Goal: Task Accomplishment & Management: Manage account settings

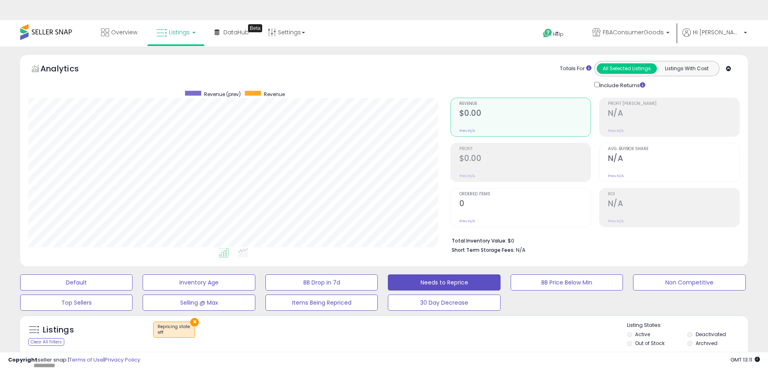
select select "********"
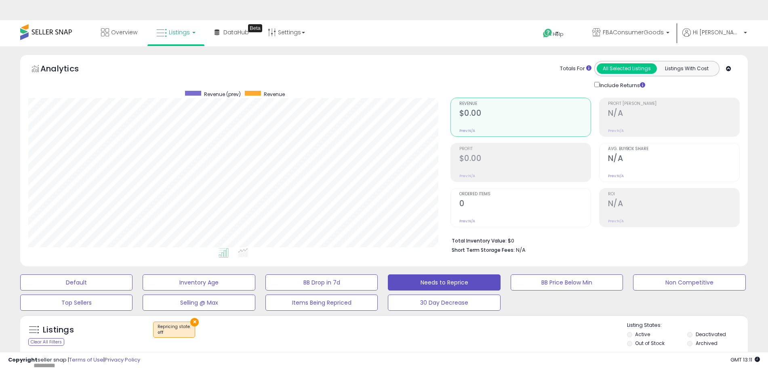
select select "********"
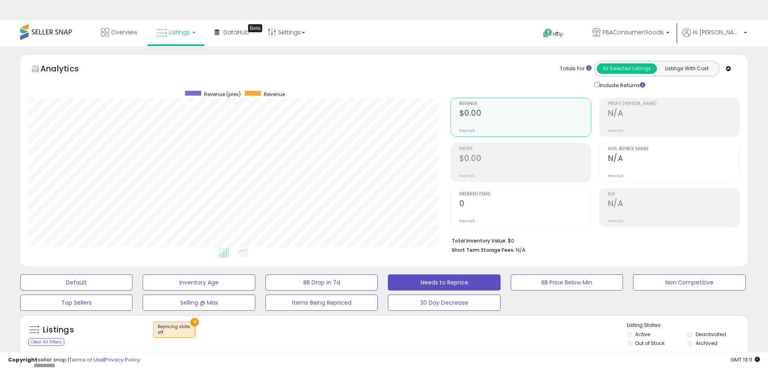
select select "********"
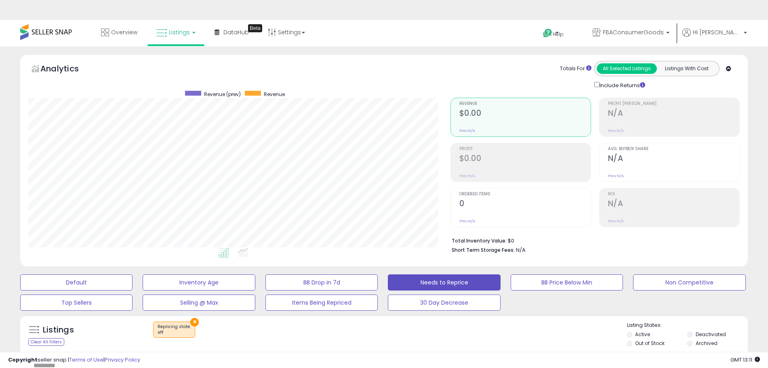
select select "********"
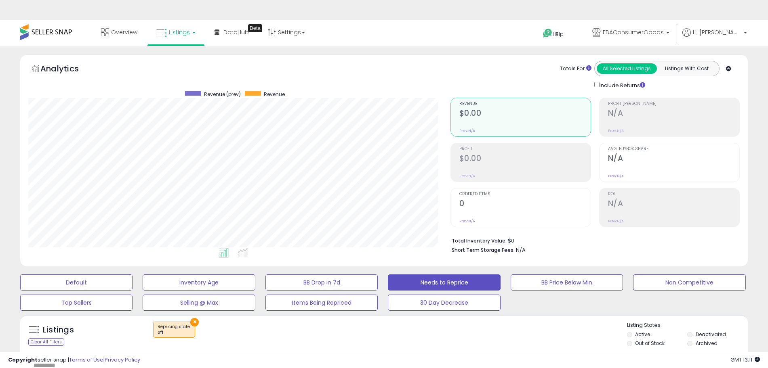
select select "********"
select select "**"
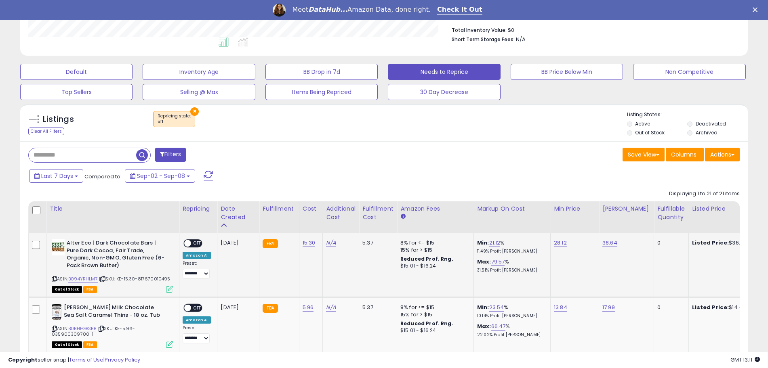
scroll to position [228, 0]
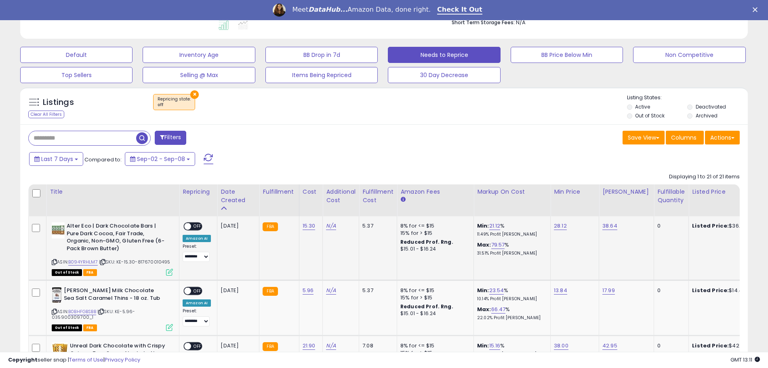
click at [191, 227] on span "OFF" at bounding box center [197, 226] width 13 height 7
click at [194, 292] on span "OFF" at bounding box center [197, 291] width 13 height 7
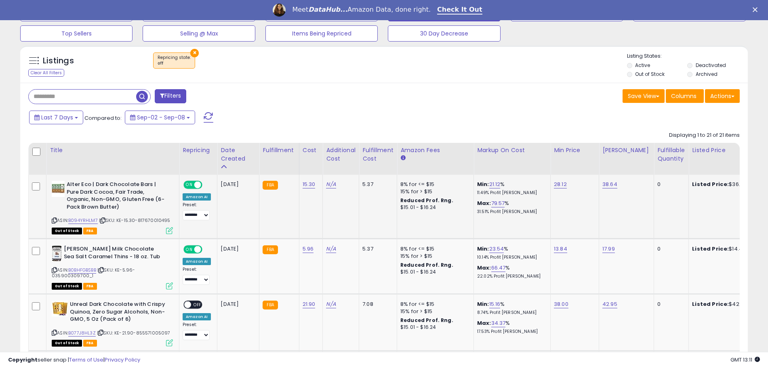
scroll to position [329, 0]
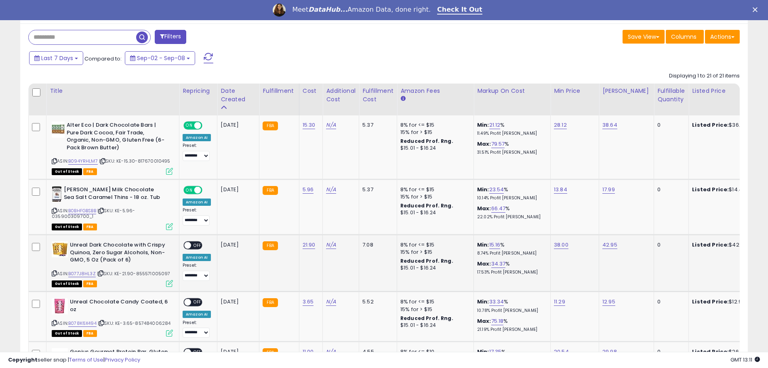
click at [197, 245] on span "OFF" at bounding box center [197, 245] width 13 height 7
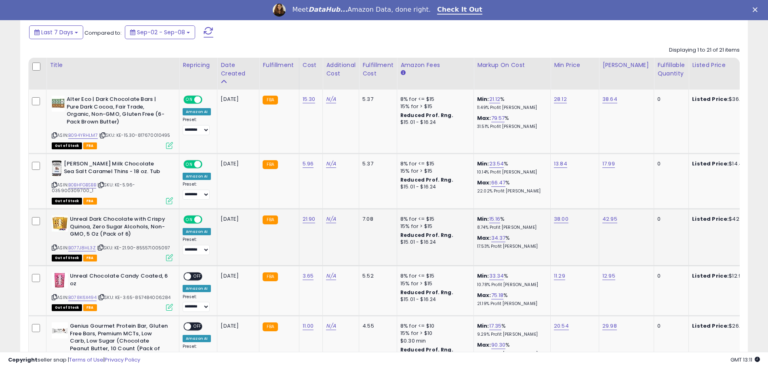
scroll to position [379, 0]
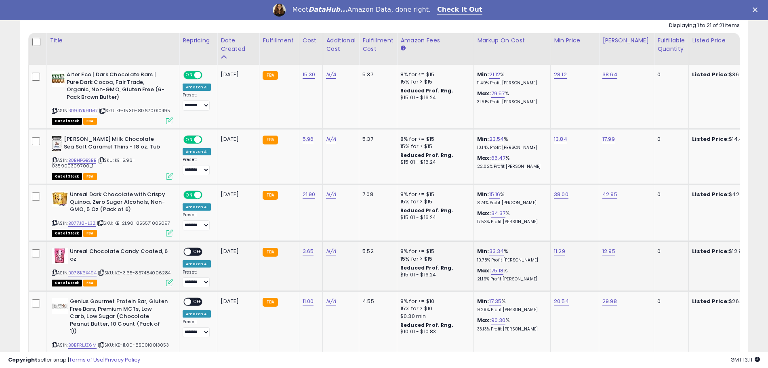
click at [196, 253] on span "OFF" at bounding box center [197, 252] width 13 height 7
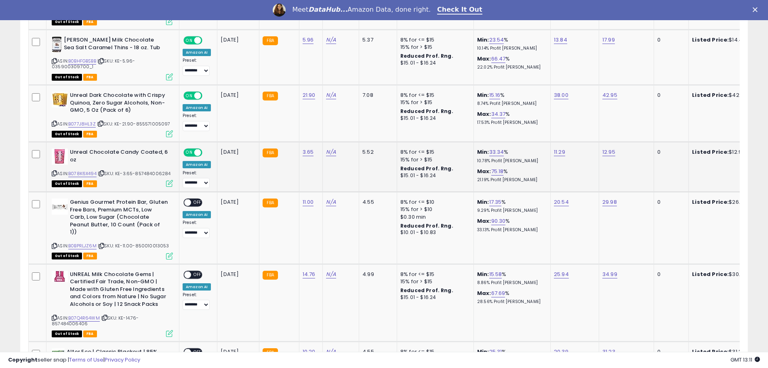
scroll to position [480, 0]
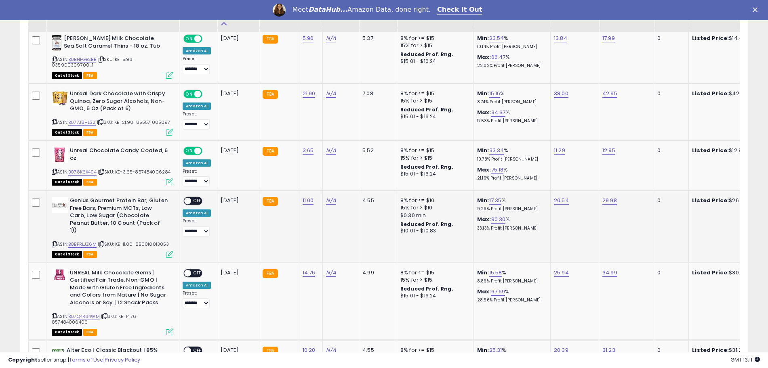
click at [192, 197] on div "ON OFF" at bounding box center [192, 201] width 19 height 8
click at [197, 200] on span "OFF" at bounding box center [197, 201] width 13 height 7
click at [193, 270] on span "OFF" at bounding box center [197, 273] width 13 height 7
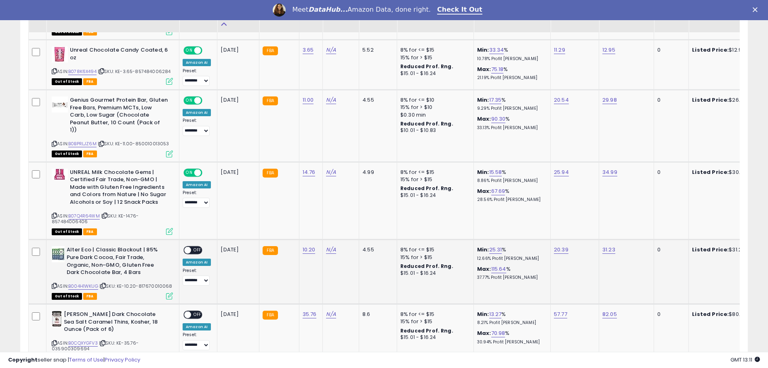
scroll to position [581, 0]
click at [197, 247] on span "OFF" at bounding box center [197, 250] width 13 height 7
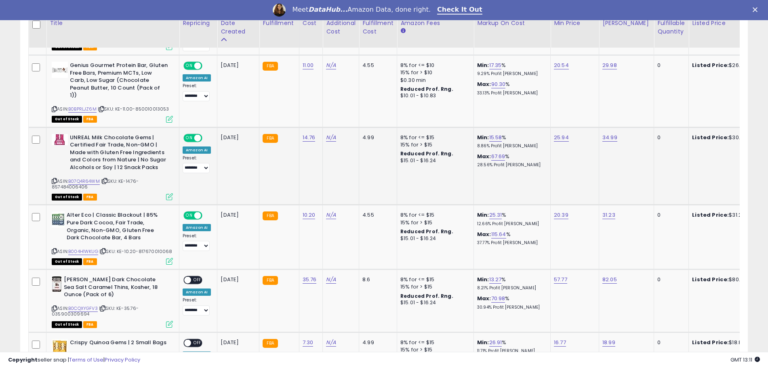
scroll to position [632, 0]
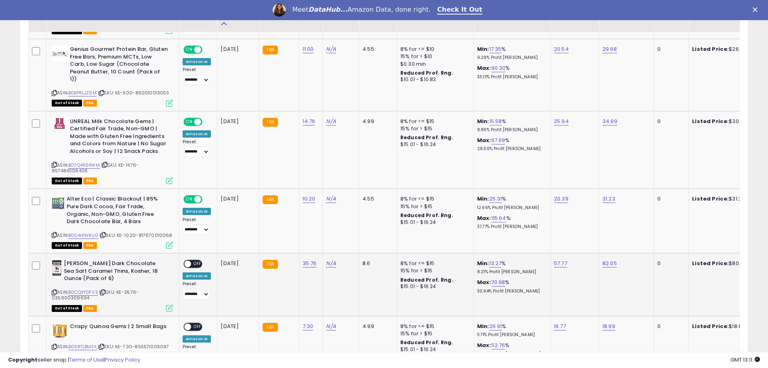
click at [194, 261] on span "OFF" at bounding box center [197, 264] width 13 height 7
click at [194, 261] on span at bounding box center [197, 264] width 7 height 7
click at [194, 261] on span "OFF" at bounding box center [197, 264] width 13 height 7
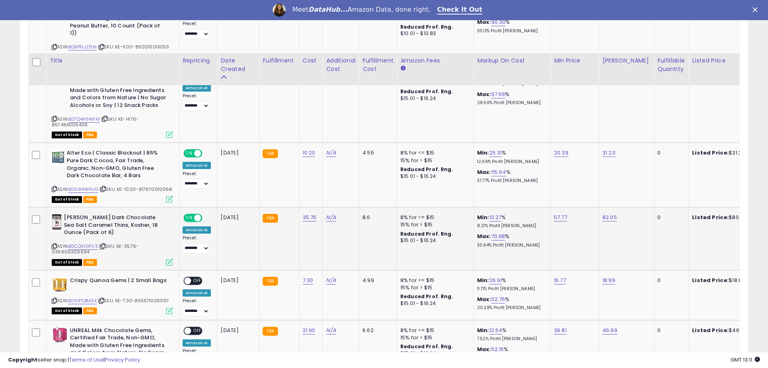
scroll to position [732, 0]
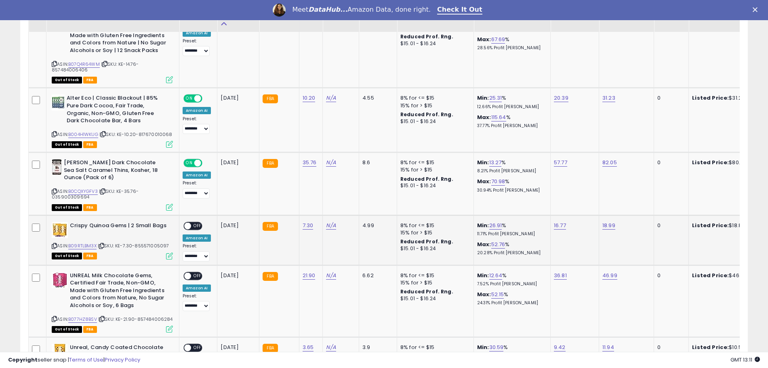
click at [197, 223] on span "OFF" at bounding box center [197, 226] width 13 height 7
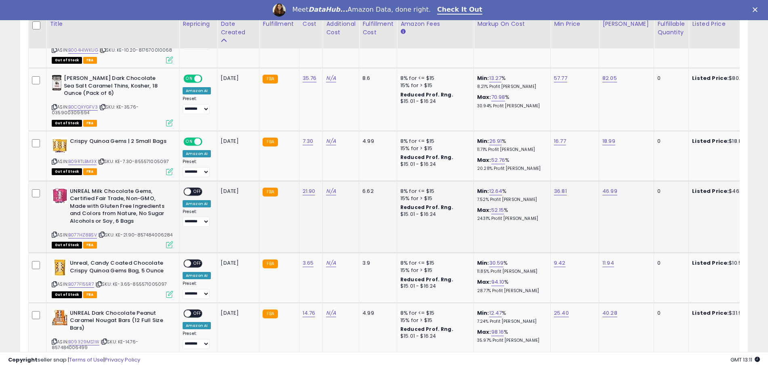
scroll to position [833, 0]
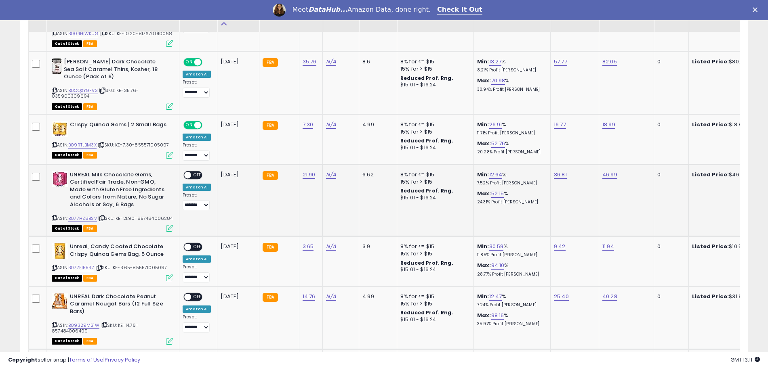
click at [195, 172] on span "OFF" at bounding box center [197, 175] width 13 height 7
click at [193, 244] on span "OFF" at bounding box center [197, 247] width 13 height 7
click at [193, 294] on span "OFF" at bounding box center [197, 297] width 13 height 7
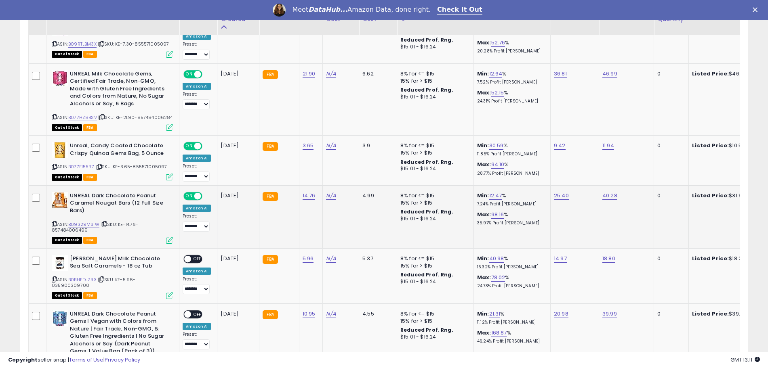
scroll to position [985, 0]
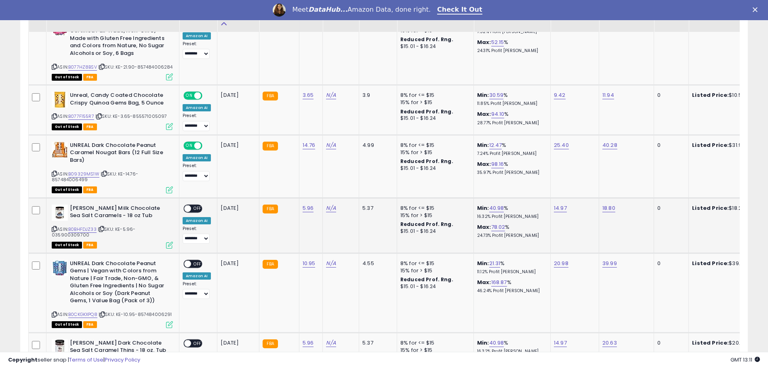
click at [194, 205] on span "OFF" at bounding box center [197, 208] width 13 height 7
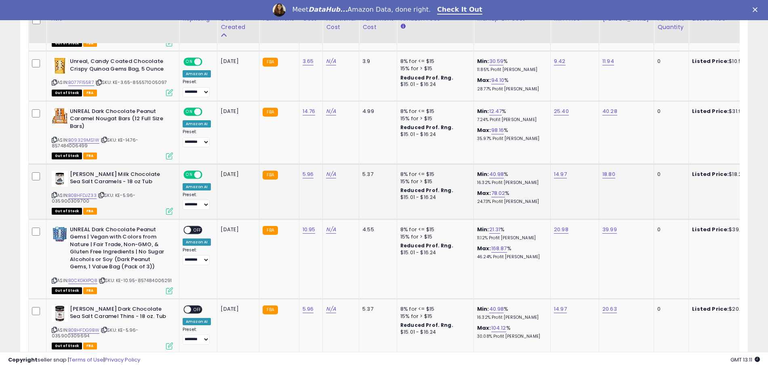
scroll to position [1035, 0]
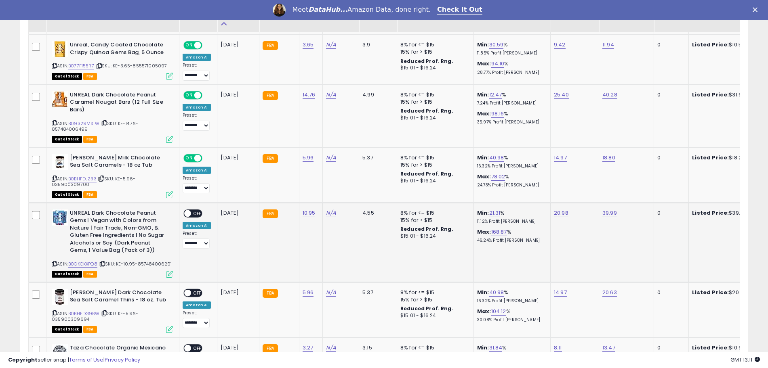
click at [197, 209] on div "ON OFF" at bounding box center [192, 213] width 19 height 8
click at [195, 210] on span "OFF" at bounding box center [197, 213] width 13 height 7
click at [193, 290] on span "OFF" at bounding box center [197, 293] width 13 height 7
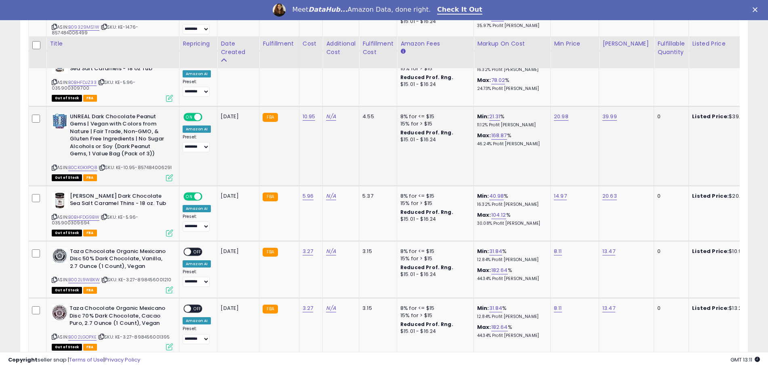
scroll to position [1187, 0]
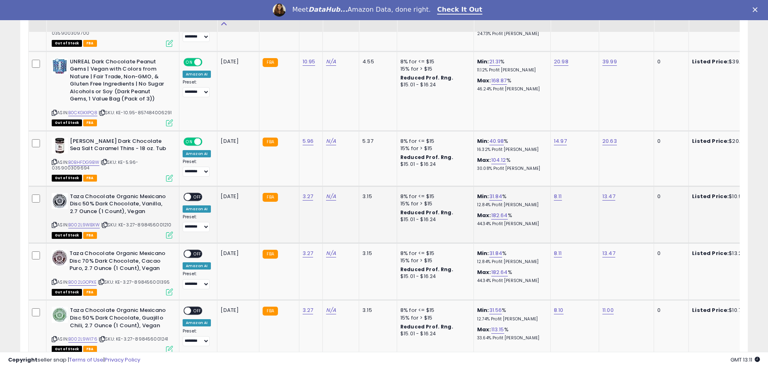
click at [197, 193] on span "OFF" at bounding box center [197, 196] width 13 height 7
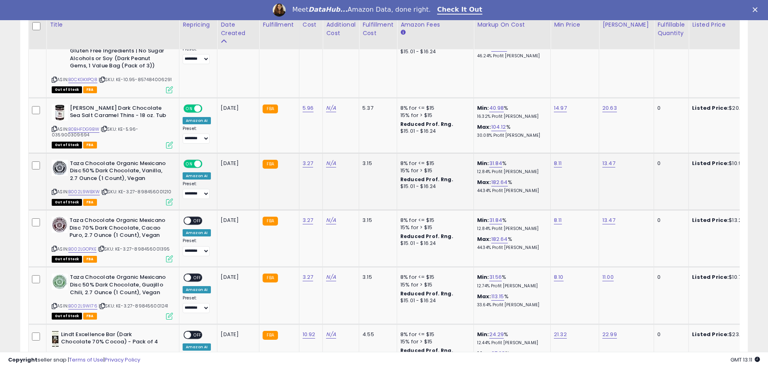
scroll to position [1237, 0]
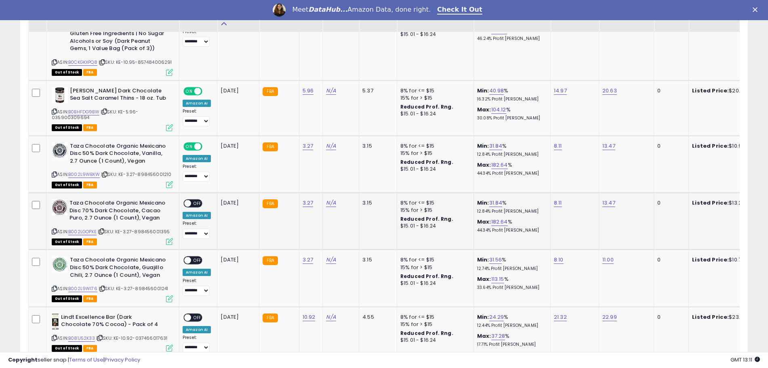
click at [195, 200] on span "OFF" at bounding box center [197, 203] width 13 height 7
click at [195, 257] on span "OFF" at bounding box center [197, 260] width 13 height 7
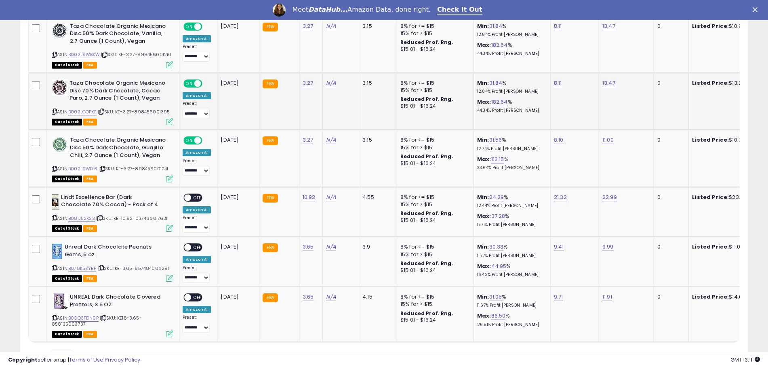
scroll to position [1389, 0]
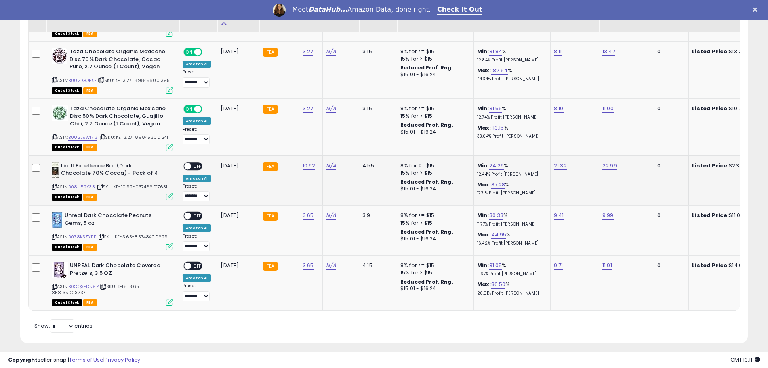
click at [192, 163] on div "ON OFF" at bounding box center [183, 166] width 19 height 7
click at [195, 163] on span "OFF" at bounding box center [197, 166] width 13 height 7
click at [195, 212] on div "ON OFF" at bounding box center [192, 216] width 19 height 8
click at [192, 213] on span "OFF" at bounding box center [197, 216] width 13 height 7
click at [193, 263] on span "OFF" at bounding box center [197, 266] width 13 height 7
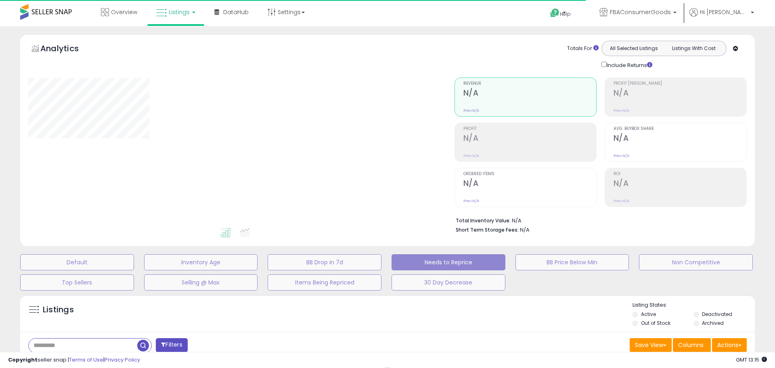
select select "**"
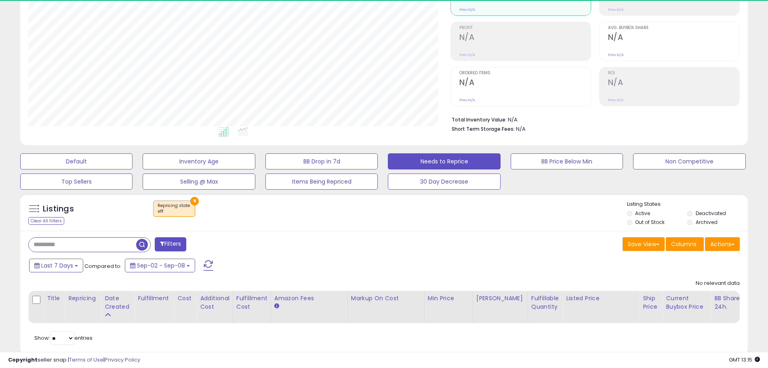
scroll to position [166, 422]
